Goal: Find specific page/section: Find specific page/section

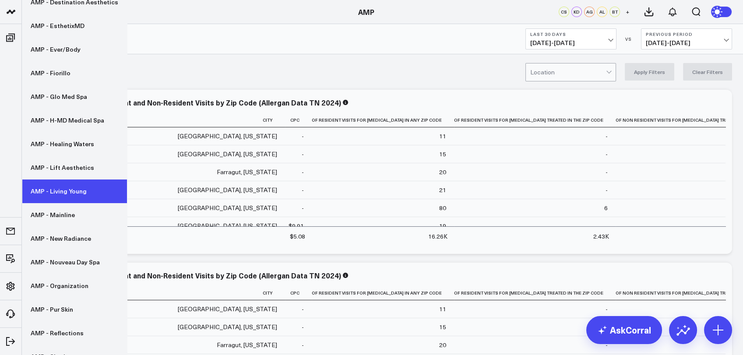
scroll to position [201, 0]
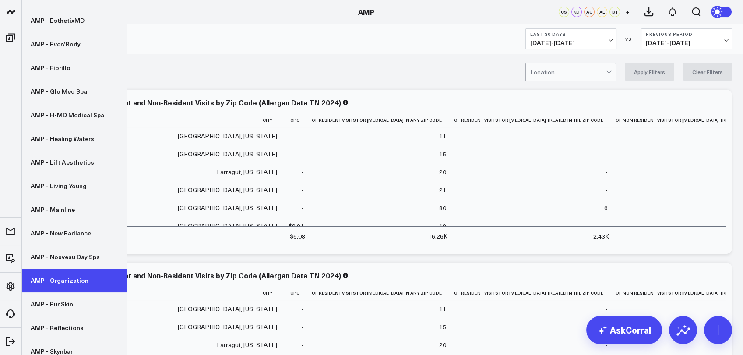
click at [60, 280] on link "AMP - Organization" at bounding box center [74, 281] width 105 height 24
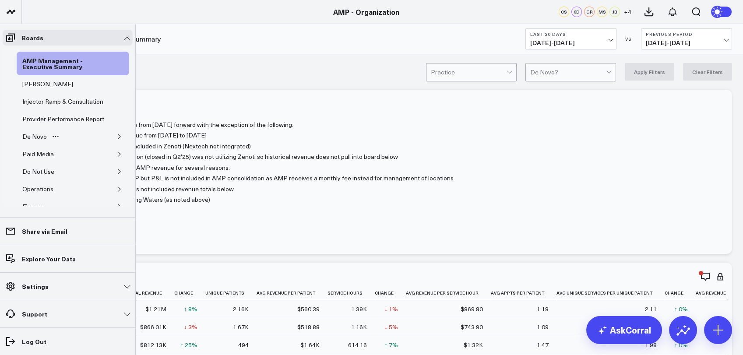
click at [119, 141] on button "button" at bounding box center [119, 136] width 9 height 9
click at [53, 183] on div "De Novo Charts" at bounding box center [51, 178] width 49 height 11
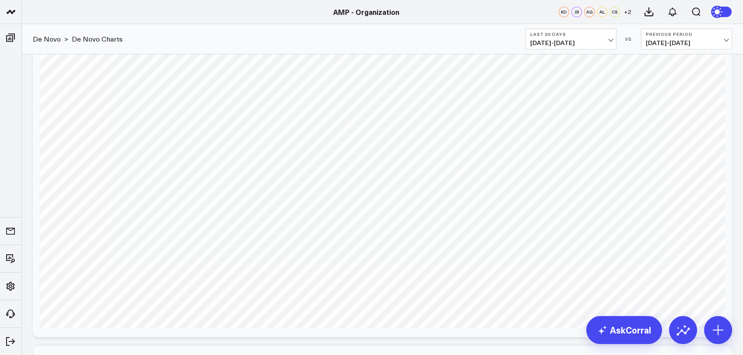
scroll to position [1295, 0]
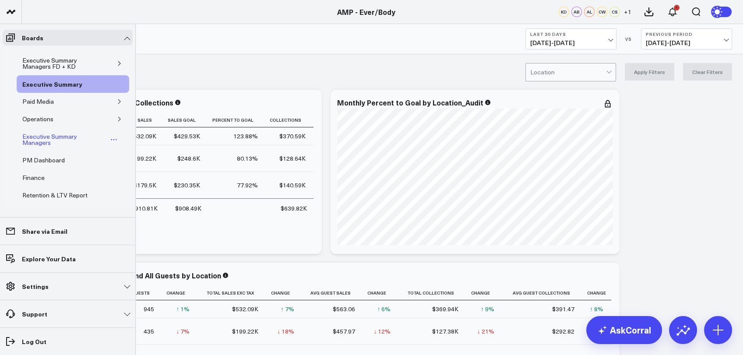
click at [42, 139] on div "Executive Summary Managers" at bounding box center [64, 139] width 88 height 17
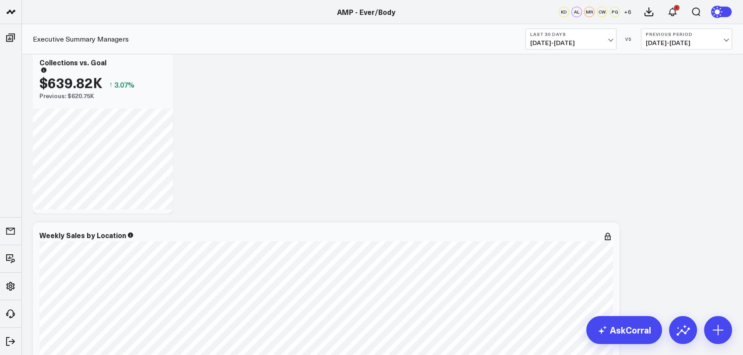
scroll to position [1077, 0]
